Goal: Check status

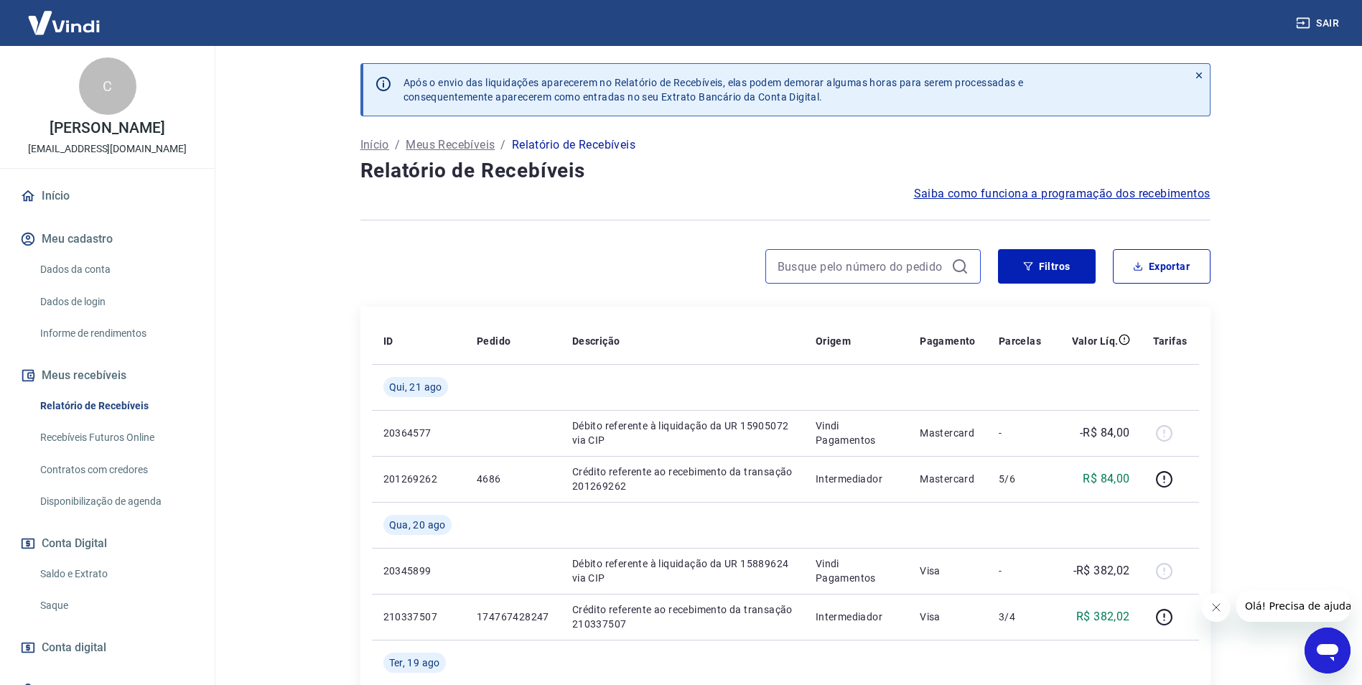
click at [838, 276] on input at bounding box center [861, 267] width 168 height 22
paste input "174767428247"
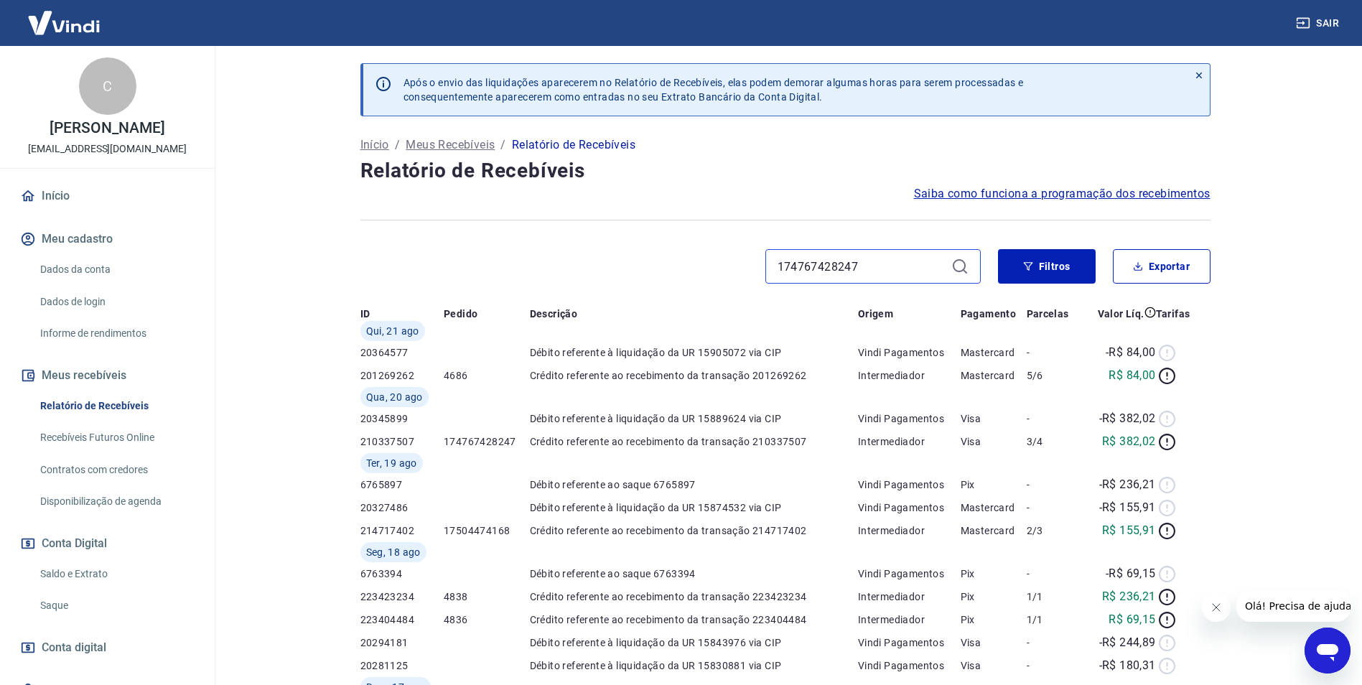
type input "174767428247"
click at [964, 268] on icon at bounding box center [959, 266] width 17 height 17
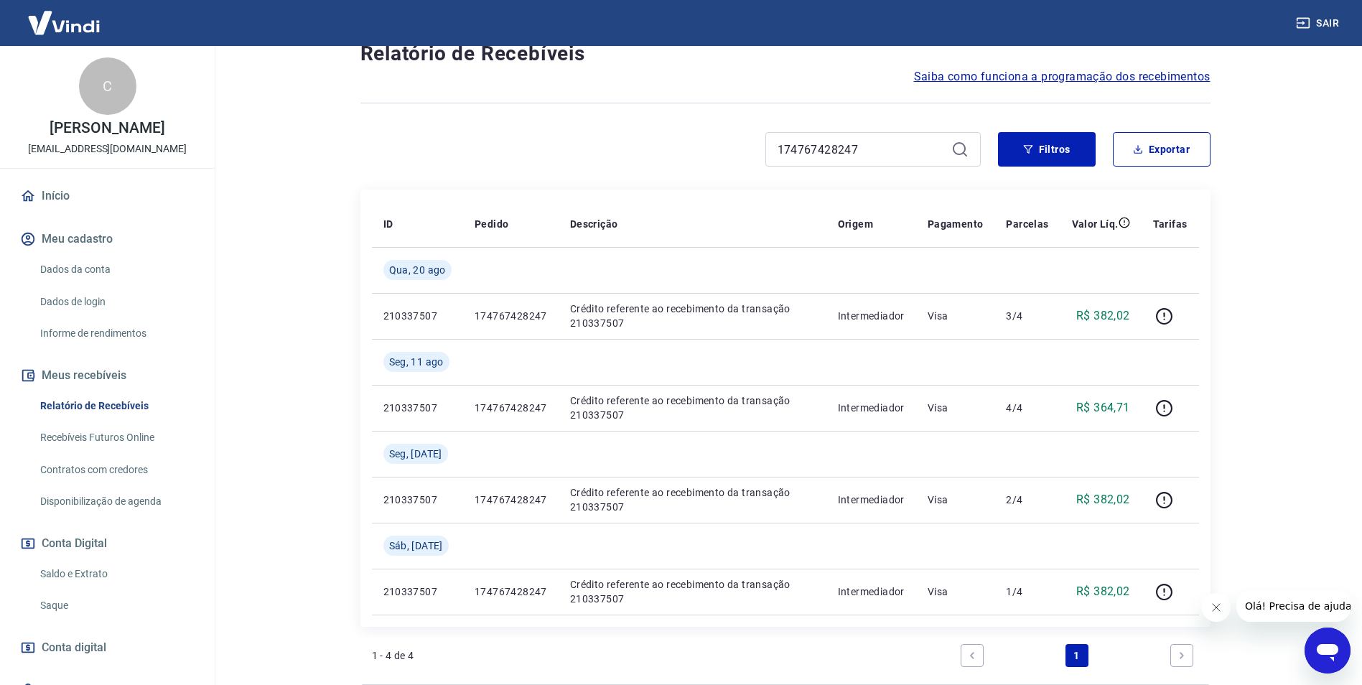
scroll to position [144, 0]
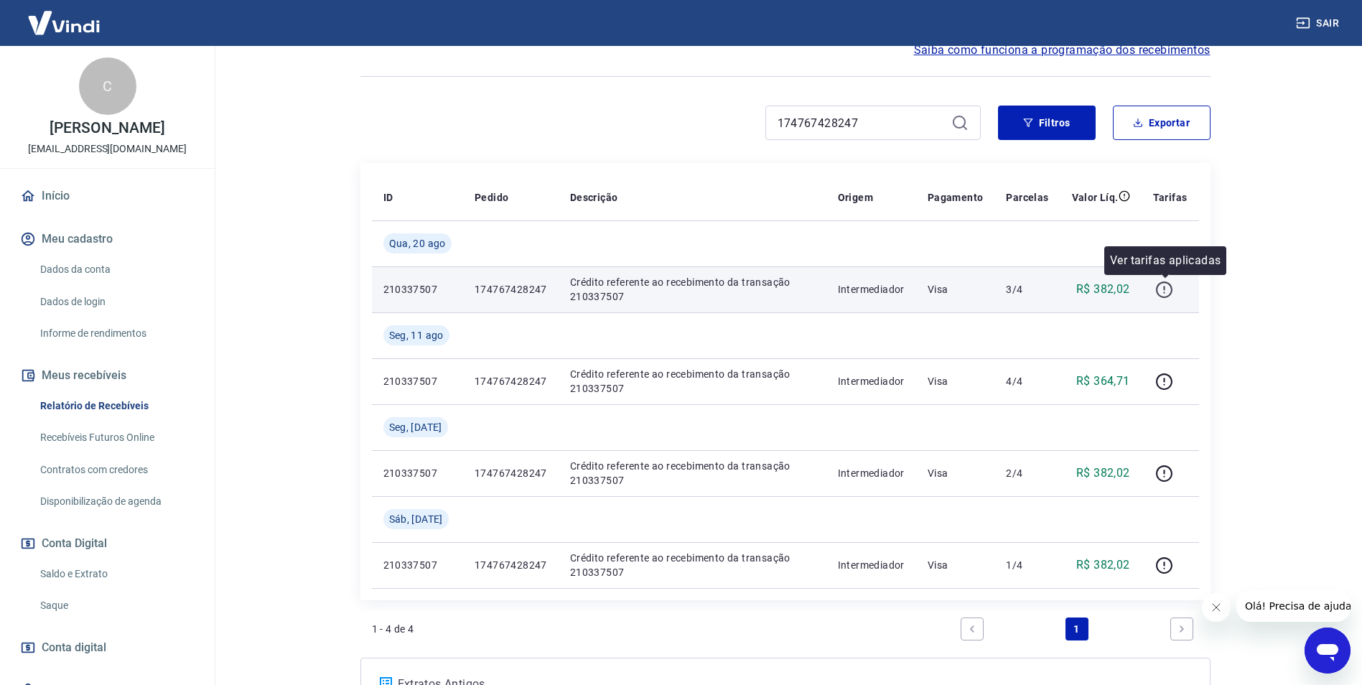
click at [1161, 291] on icon "button" at bounding box center [1164, 290] width 18 height 18
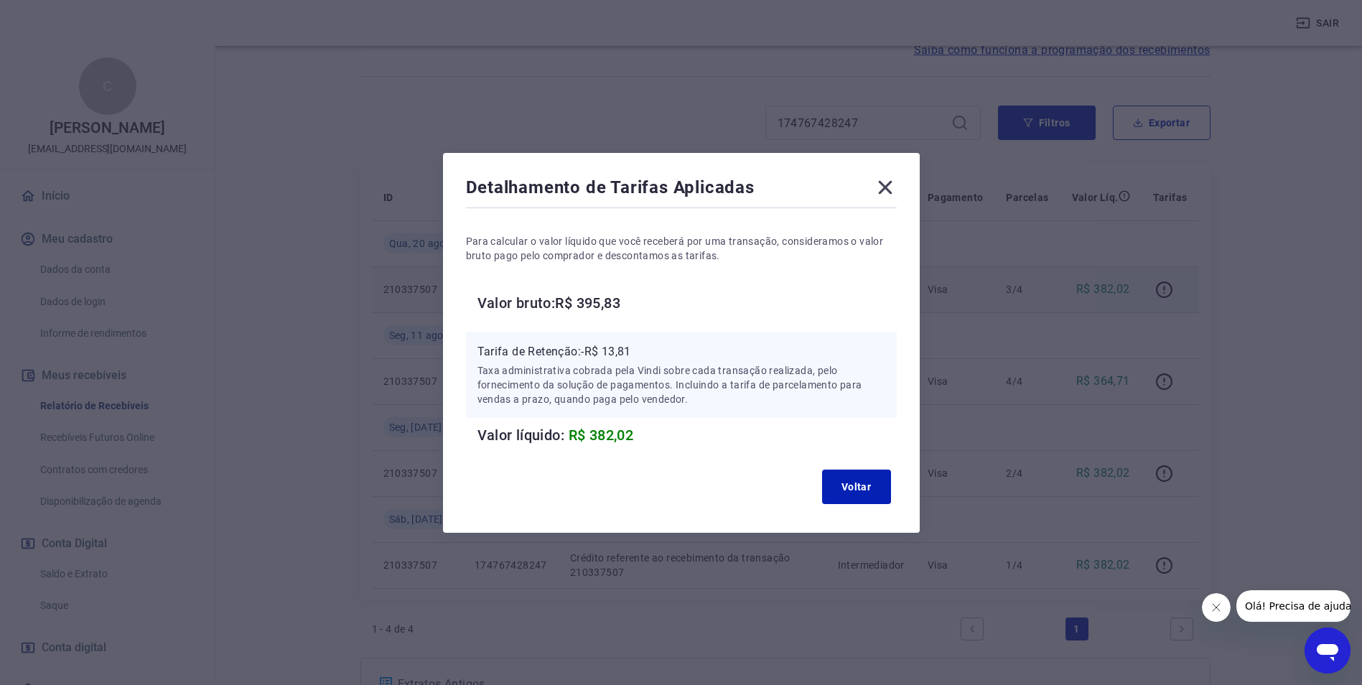
click at [616, 351] on p "Tarifa de Retenção: -R$ 13,81" at bounding box center [681, 351] width 408 height 17
copy p "13,81"
click at [897, 174] on div "Detalhamento de Tarifas Aplicadas Para calcular o valor líquido que você recebe…" at bounding box center [681, 343] width 477 height 380
click at [892, 188] on icon at bounding box center [885, 187] width 14 height 14
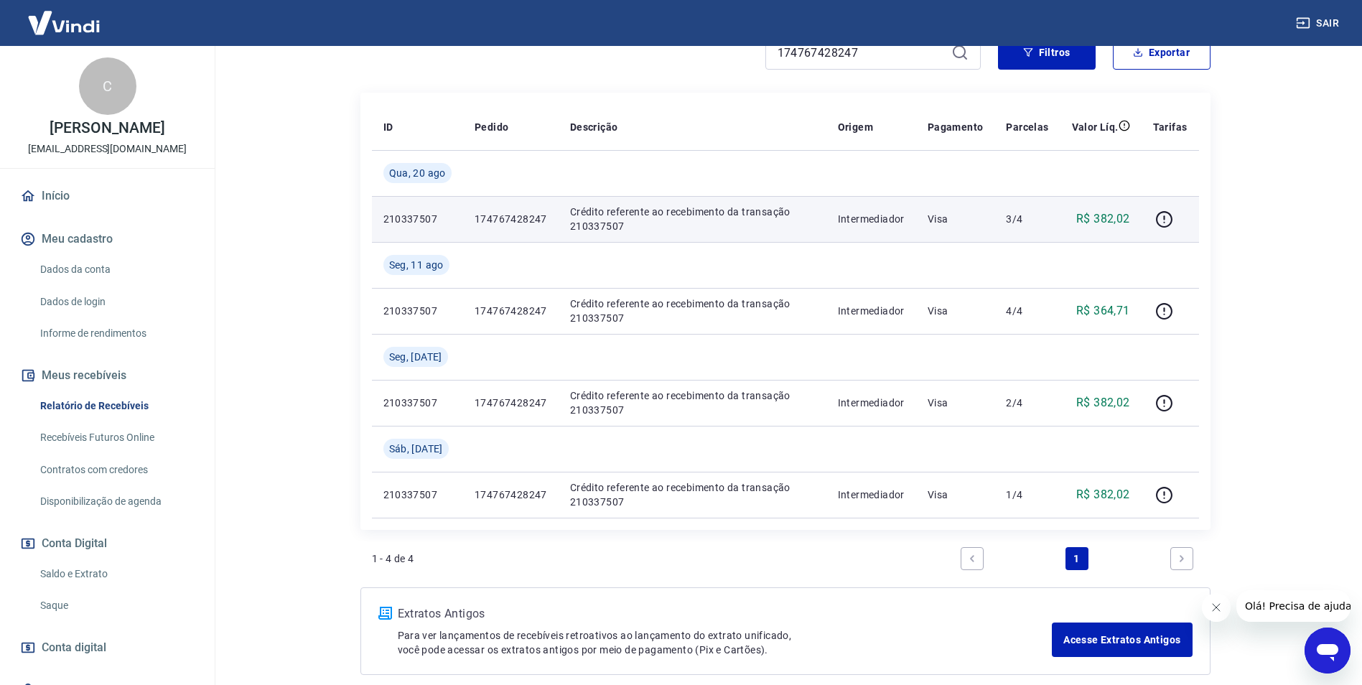
scroll to position [283, 0]
